Goal: Transaction & Acquisition: Book appointment/travel/reservation

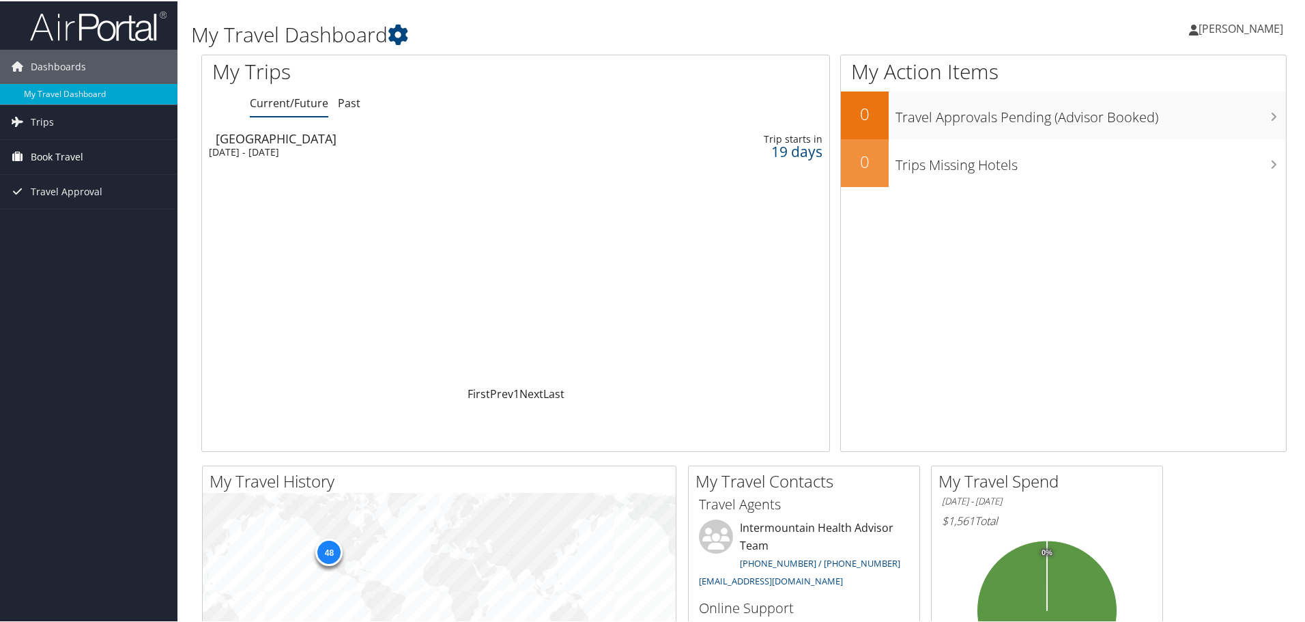
click at [68, 154] on span "Book Travel" at bounding box center [57, 156] width 53 height 34
click at [70, 220] on link "Book/Manage Online Trips" at bounding box center [88, 224] width 177 height 20
